Goal: Task Accomplishment & Management: Manage account settings

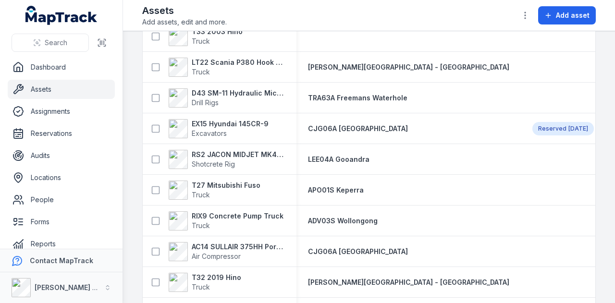
scroll to position [817, 0]
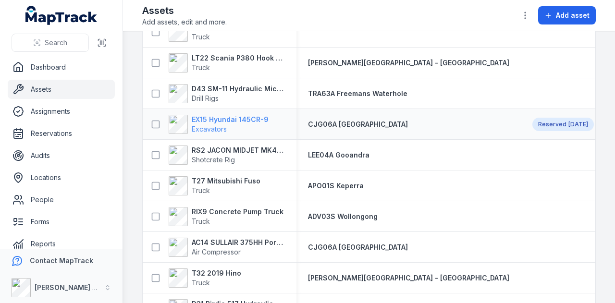
click at [237, 120] on strong "EX15 Hyundai 145CR-9" at bounding box center [230, 120] width 77 height 10
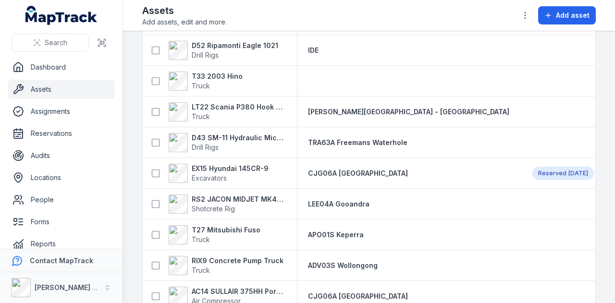
scroll to position [769, 0]
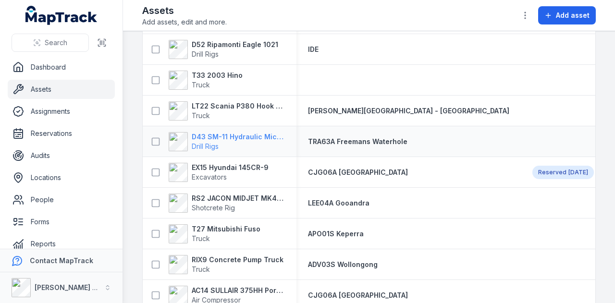
click at [253, 134] on strong "D43 SM-11 Hydraulic Microdrilling" at bounding box center [238, 137] width 93 height 10
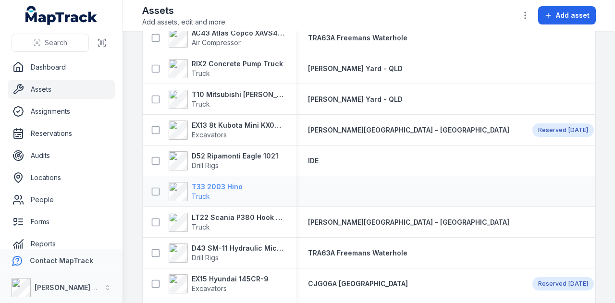
scroll to position [673, 0]
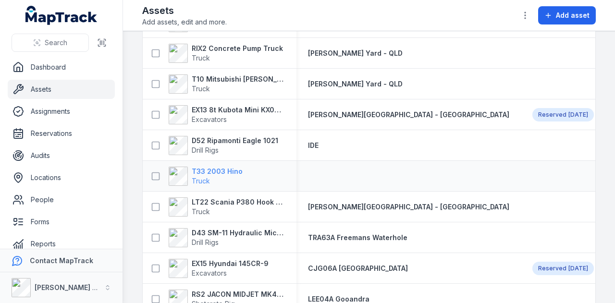
click at [227, 170] on strong "T33 2003 Hino" at bounding box center [217, 172] width 51 height 10
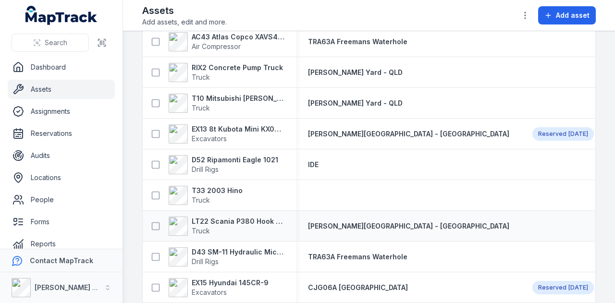
scroll to position [673, 0]
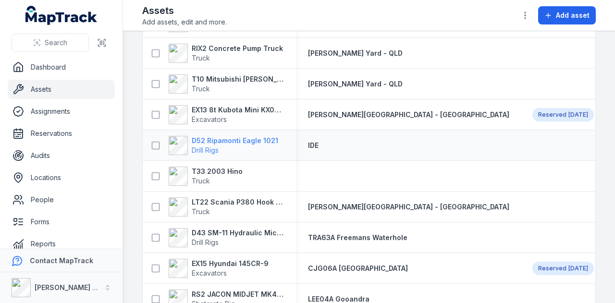
click at [256, 140] on strong "D52 Ripamonti Eagle 1021" at bounding box center [235, 141] width 86 height 10
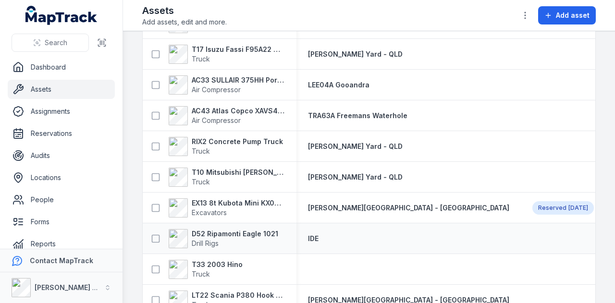
scroll to position [624, 0]
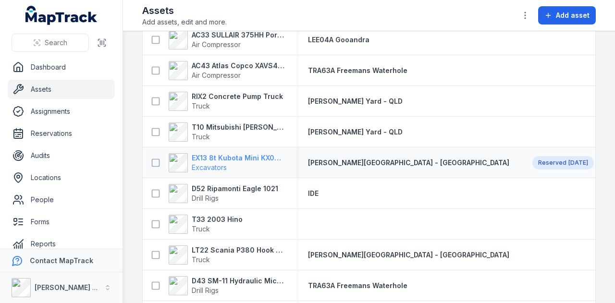
click at [250, 155] on strong "EX13 8t Kubota Mini KX080-3SLA" at bounding box center [238, 158] width 93 height 10
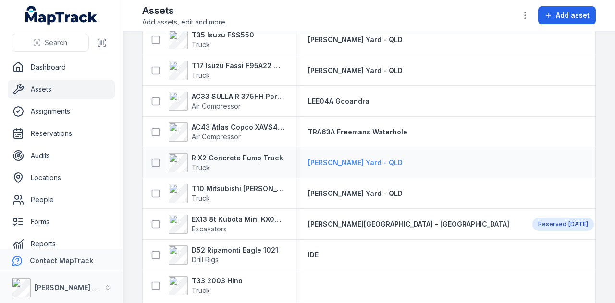
scroll to position [576, 0]
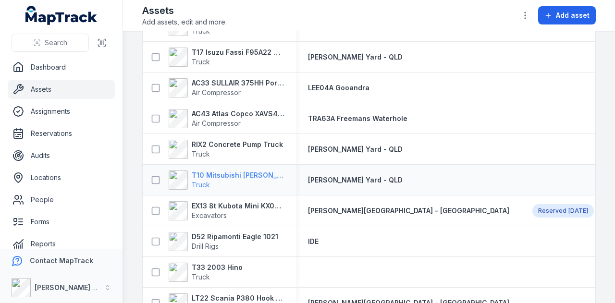
click at [268, 176] on strong "T10 Mitsubishi [PERSON_NAME] with Hiab" at bounding box center [238, 176] width 93 height 10
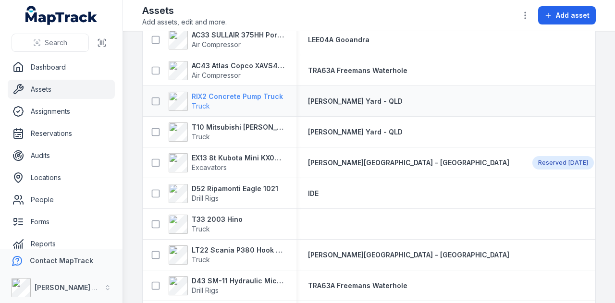
click at [258, 97] on strong "RIX2 Concrete Pump Truck" at bounding box center [237, 97] width 91 height 10
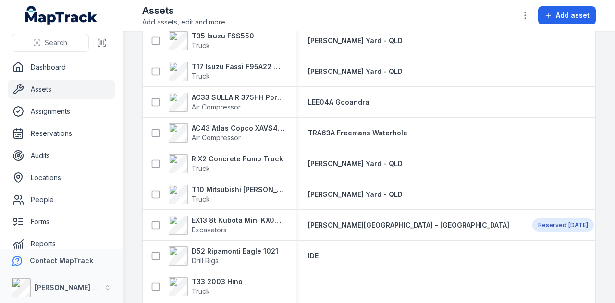
scroll to position [576, 0]
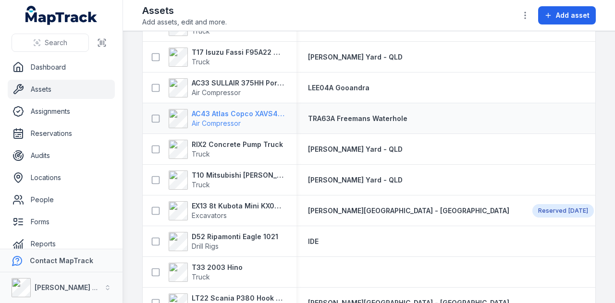
click at [254, 116] on strong "AC43 Atlas Copco XAVS450" at bounding box center [238, 114] width 93 height 10
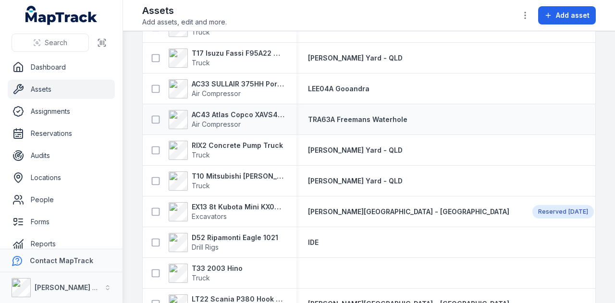
scroll to position [576, 0]
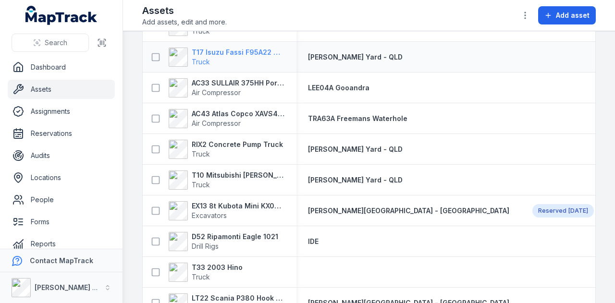
click at [237, 49] on strong "T17 Isuzu Fassi F95A22 with Hiab" at bounding box center [238, 53] width 93 height 10
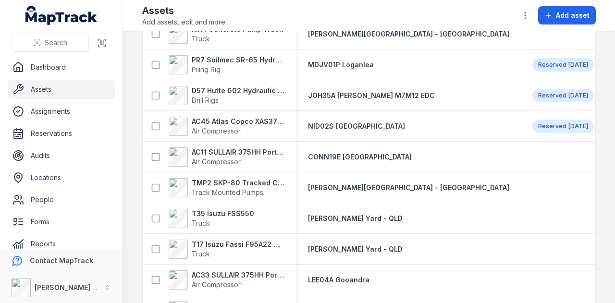
scroll to position [432, 0]
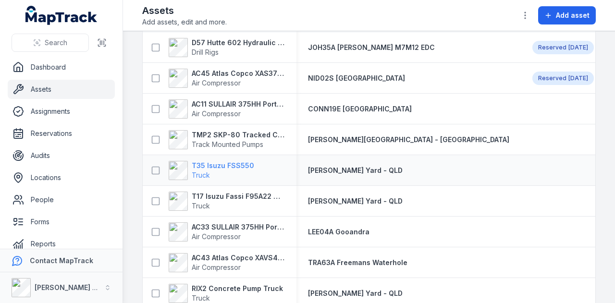
click at [237, 162] on strong "T35 Isuzu FSS550" at bounding box center [223, 166] width 62 height 10
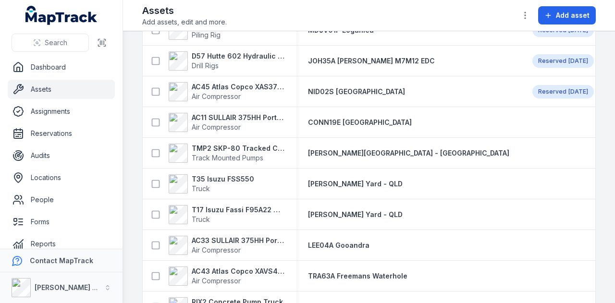
scroll to position [432, 0]
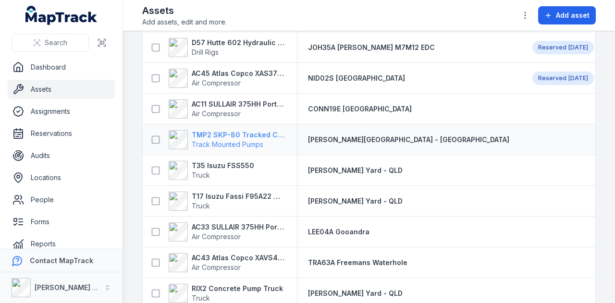
click at [254, 137] on strong "TMP2 SKP-80 Tracked Concrete Pump" at bounding box center [238, 135] width 93 height 10
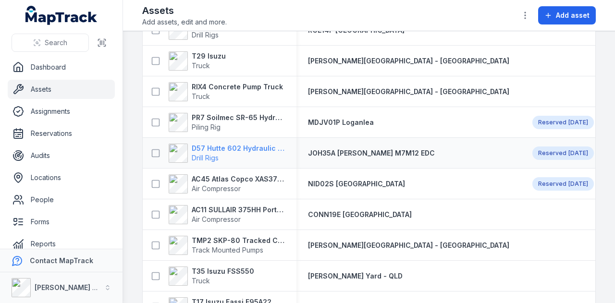
scroll to position [336, 0]
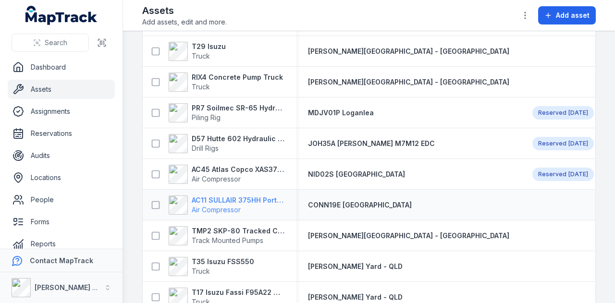
click at [257, 200] on strong "AC11 SULLAIR 375HH Portable Compressor" at bounding box center [238, 201] width 93 height 10
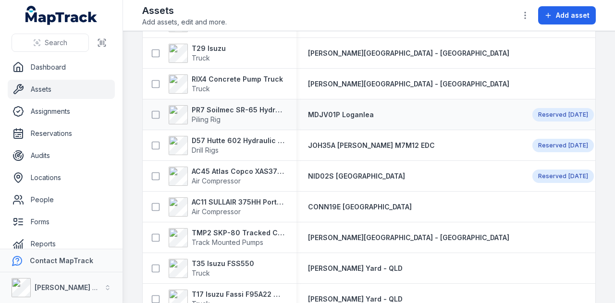
scroll to position [336, 0]
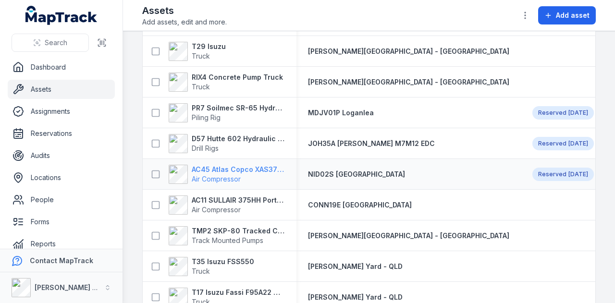
click at [255, 165] on strong "AC45 Atlas Copco XAS375TA" at bounding box center [238, 170] width 93 height 10
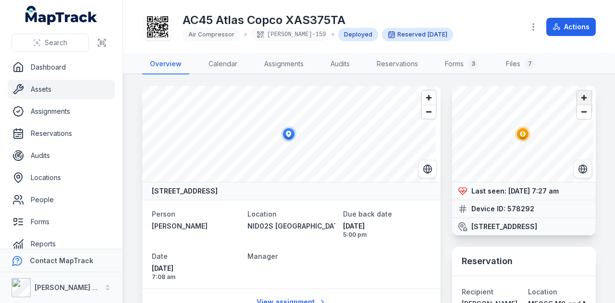
click at [577, 101] on span "Zoom in" at bounding box center [584, 98] width 14 height 14
click at [577, 100] on span "Zoom in" at bounding box center [584, 98] width 14 height 14
click at [578, 170] on icon "Switch to Satellite View" at bounding box center [583, 169] width 10 height 10
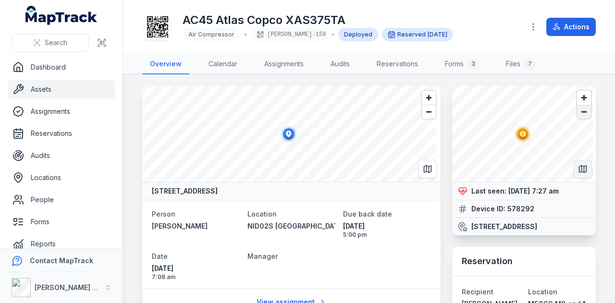
click at [580, 114] on span "Zoom out" at bounding box center [584, 111] width 14 height 13
click at [584, 170] on icon "Switch to Map View" at bounding box center [584, 170] width 0 height 6
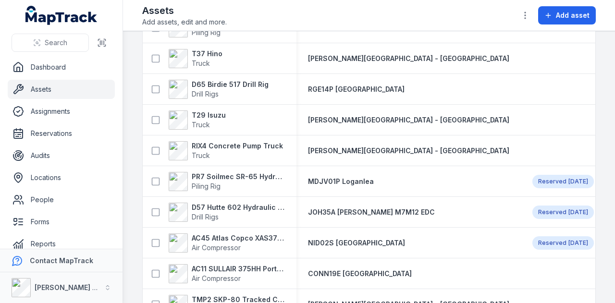
scroll to position [288, 0]
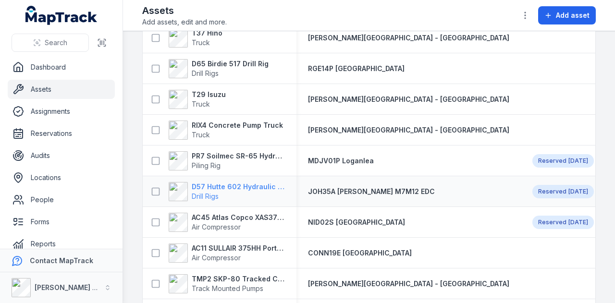
click at [248, 189] on strong "D57 Hutte 602 Hydraulic Crawler Drill" at bounding box center [238, 187] width 93 height 10
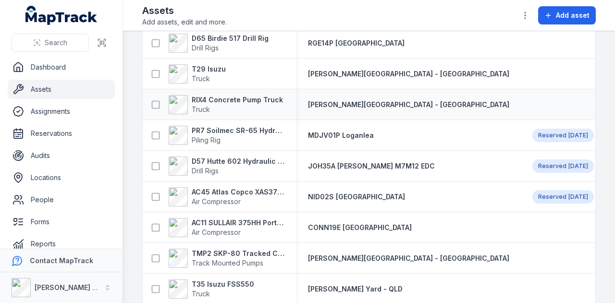
scroll to position [336, 0]
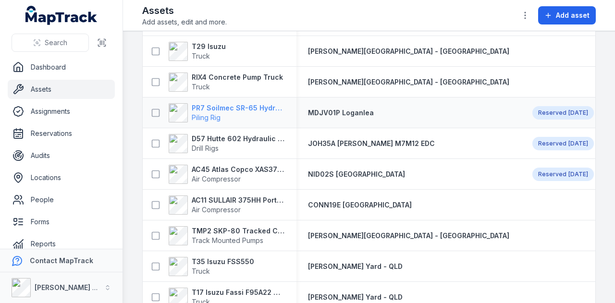
click at [229, 104] on strong "PR7 Soilmec SR-65 Hydraulic Rotary Rig" at bounding box center [238, 108] width 93 height 10
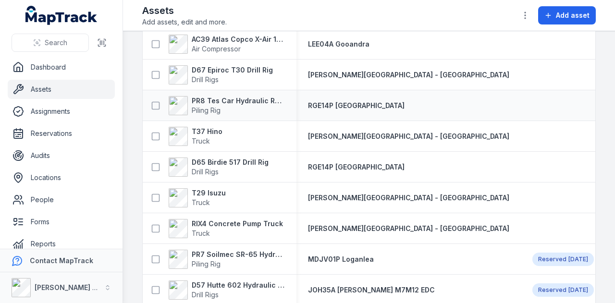
scroll to position [192, 0]
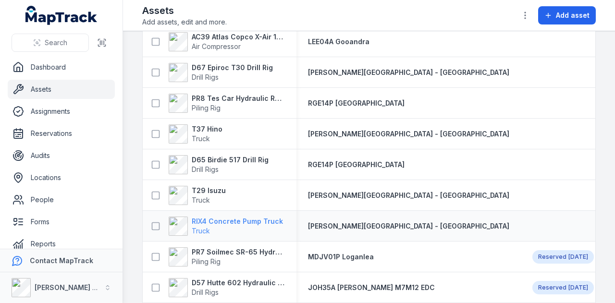
click at [248, 219] on strong "RIX4 Concrete Pump Truck" at bounding box center [237, 222] width 91 height 10
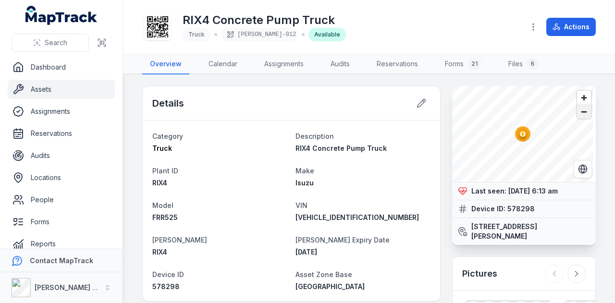
click at [577, 117] on span "Zoom out" at bounding box center [584, 111] width 14 height 13
click at [577, 116] on span "Zoom out" at bounding box center [584, 111] width 14 height 13
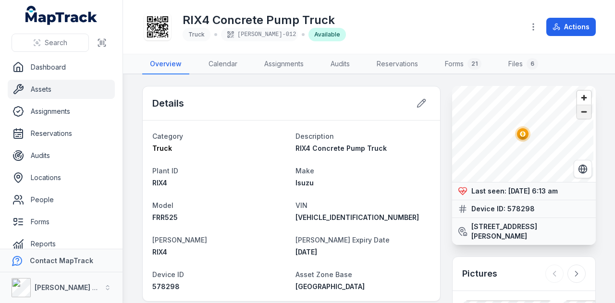
click at [577, 116] on span "Zoom out" at bounding box center [584, 111] width 14 height 13
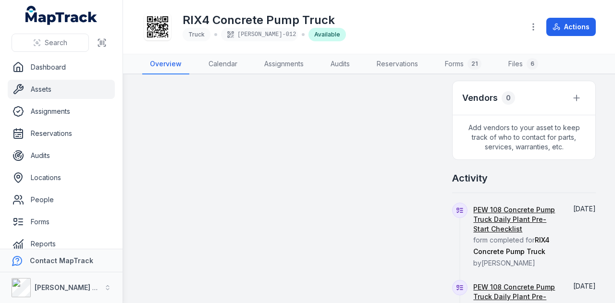
scroll to position [480, 0]
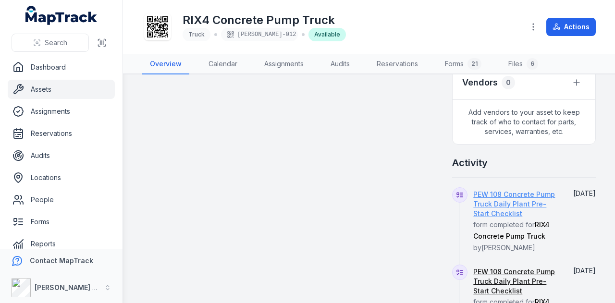
click at [491, 216] on link "PEW 108 Concrete Pump Truck Daily Plant Pre-Start Checklist" at bounding box center [516, 204] width 86 height 29
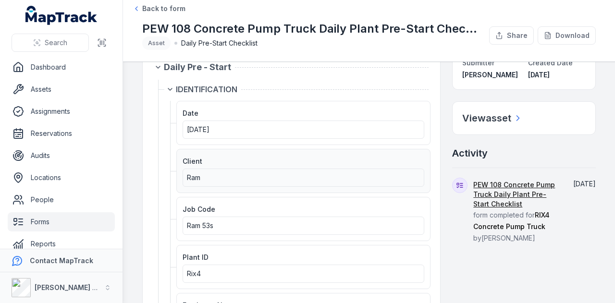
scroll to position [48, 0]
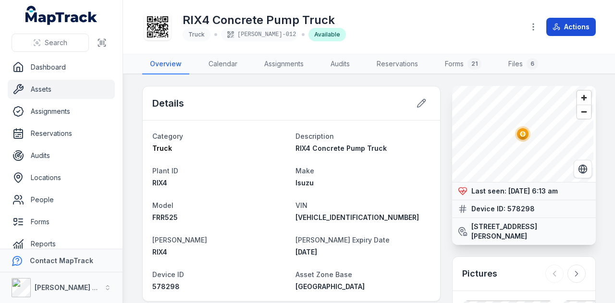
click at [578, 24] on button "Actions" at bounding box center [570, 27] width 49 height 18
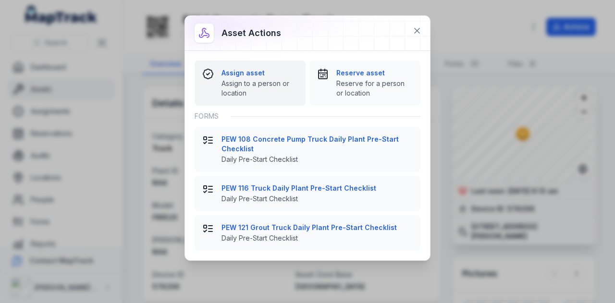
click at [217, 74] on div "Assign asset Assign to a person or location" at bounding box center [250, 83] width 96 height 30
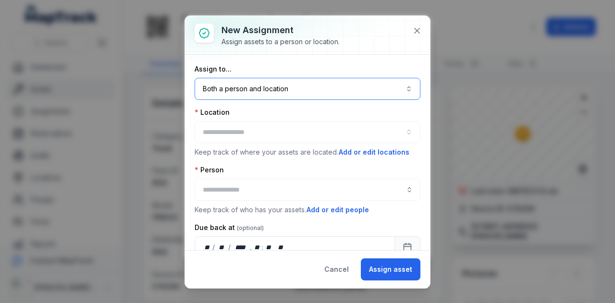
click at [301, 93] on button "Both a person and location ****" at bounding box center [308, 89] width 226 height 22
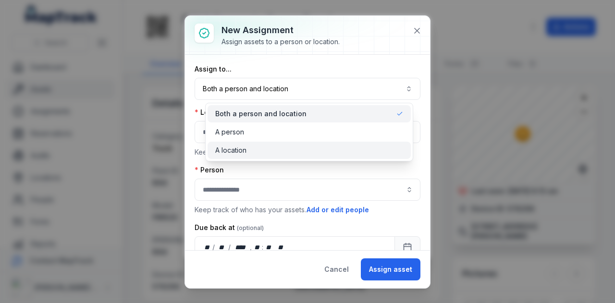
click at [281, 143] on div "A location" at bounding box center [309, 150] width 203 height 17
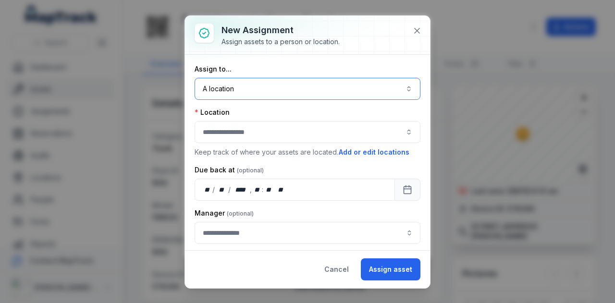
click at [274, 127] on button "button" at bounding box center [308, 132] width 226 height 22
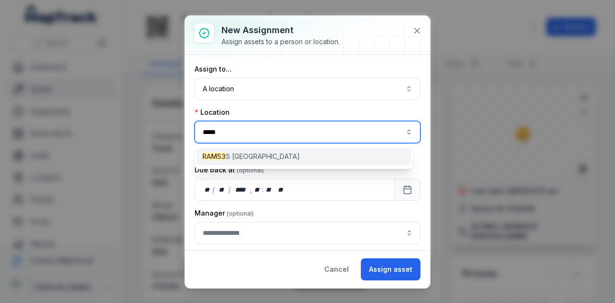
type input "*****"
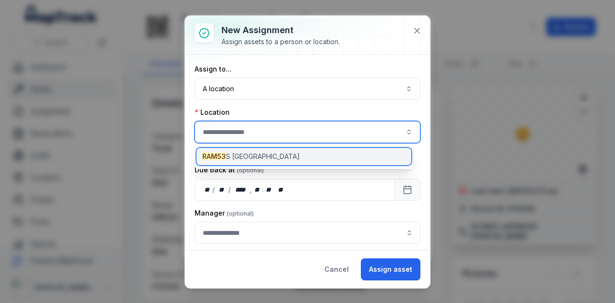
click at [281, 156] on div "RAM53 S [GEOGRAPHIC_DATA]" at bounding box center [303, 156] width 215 height 17
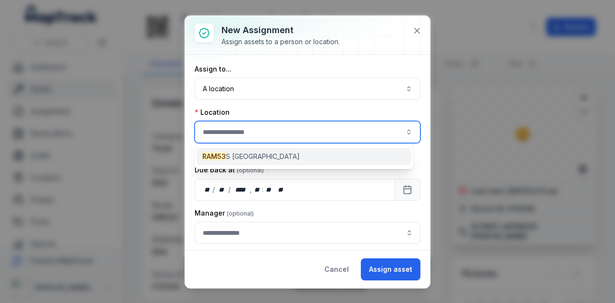
type input "**********"
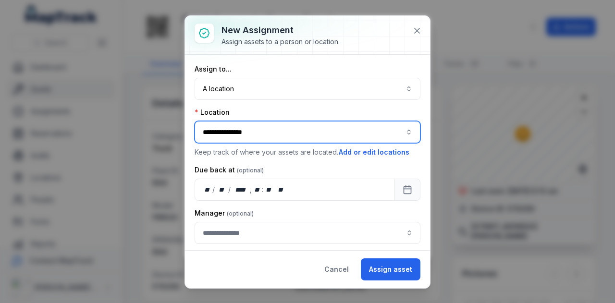
click at [292, 121] on button "**********" at bounding box center [308, 132] width 226 height 22
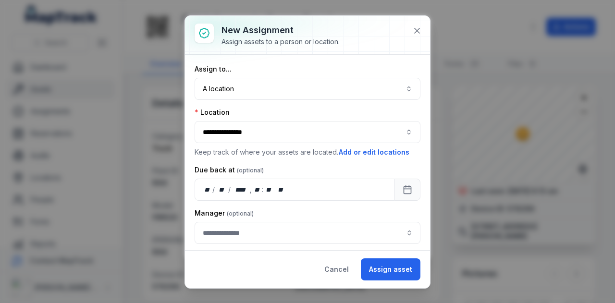
click at [354, 114] on div "Location" at bounding box center [308, 113] width 226 height 10
click at [398, 274] on button "Assign asset" at bounding box center [391, 269] width 60 height 22
